Goal: Task Accomplishment & Management: Use online tool/utility

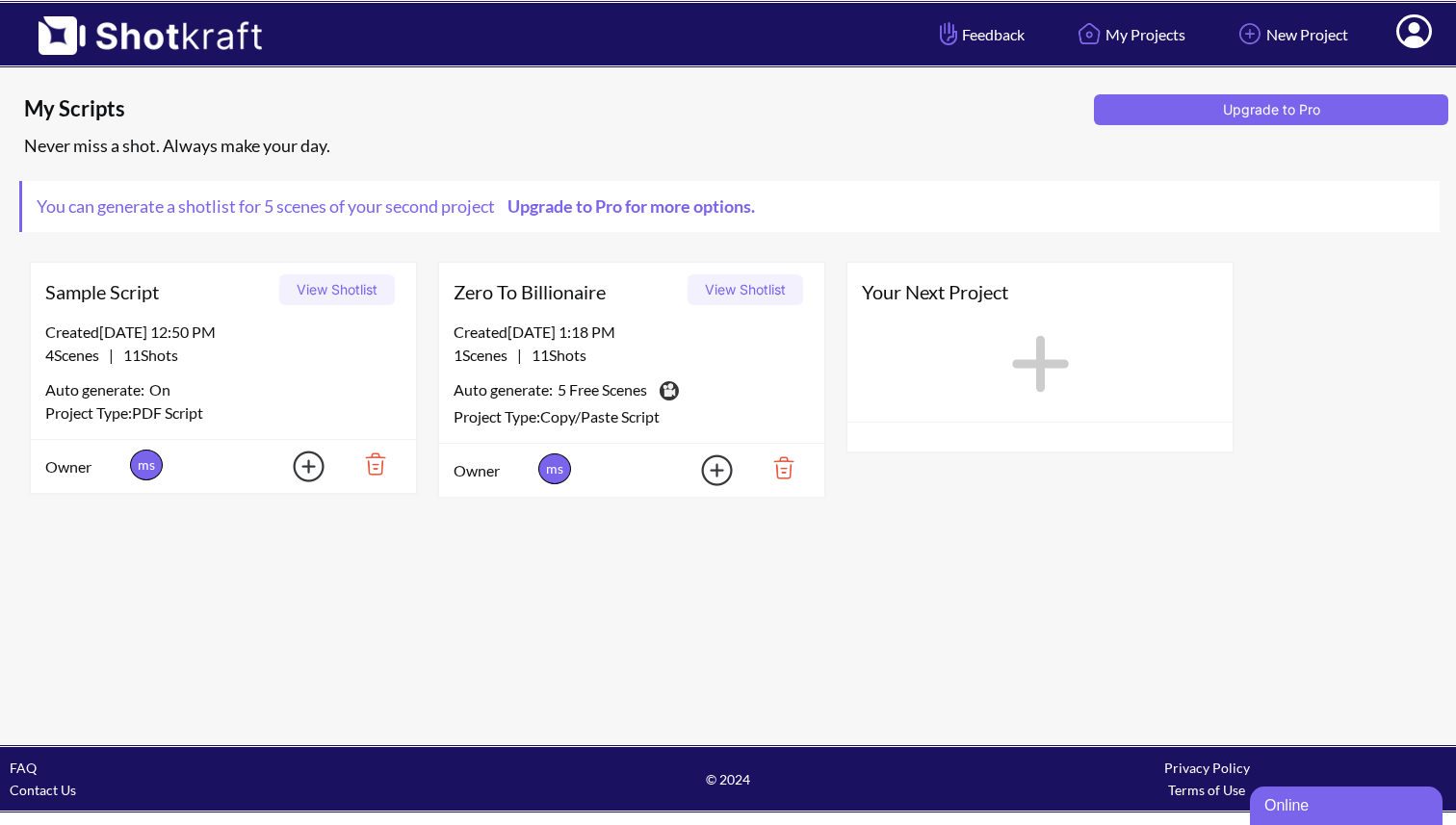
click at [720, 300] on button "View Shotlist" at bounding box center [745, 289] width 115 height 31
